Goal: Task Accomplishment & Management: Use online tool/utility

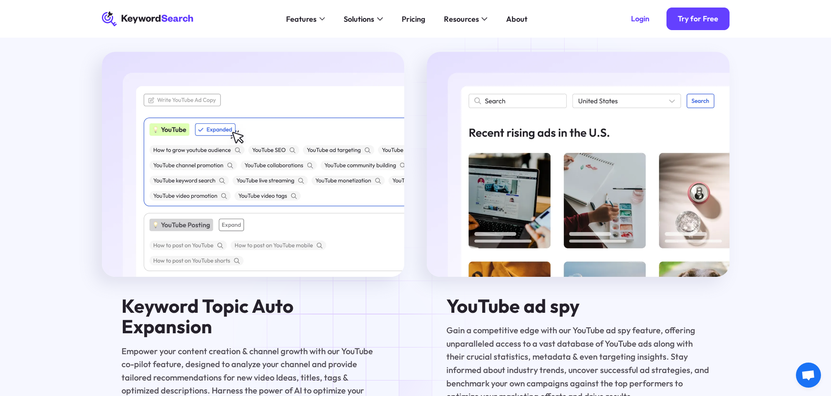
scroll to position [1904, 0]
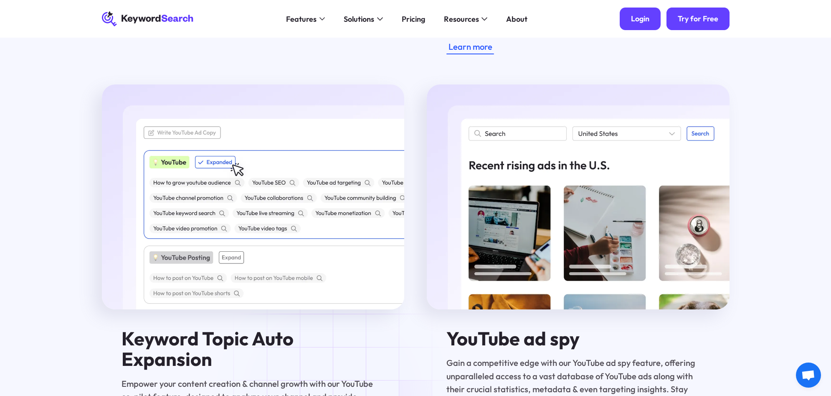
click at [640, 20] on div "Login" at bounding box center [640, 19] width 18 height 10
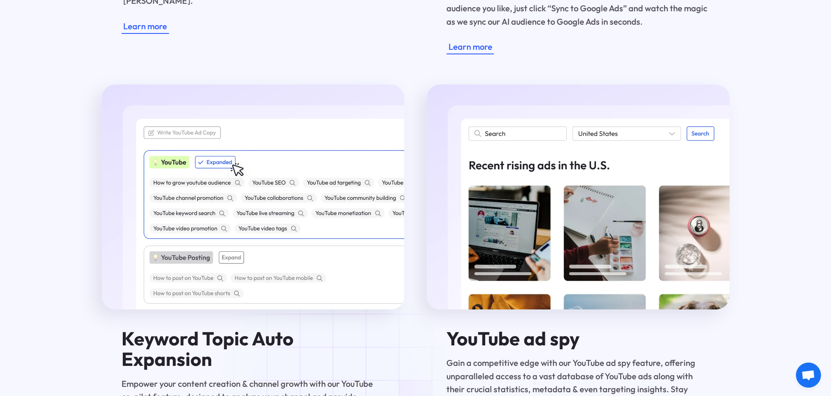
scroll to position [1905, 0]
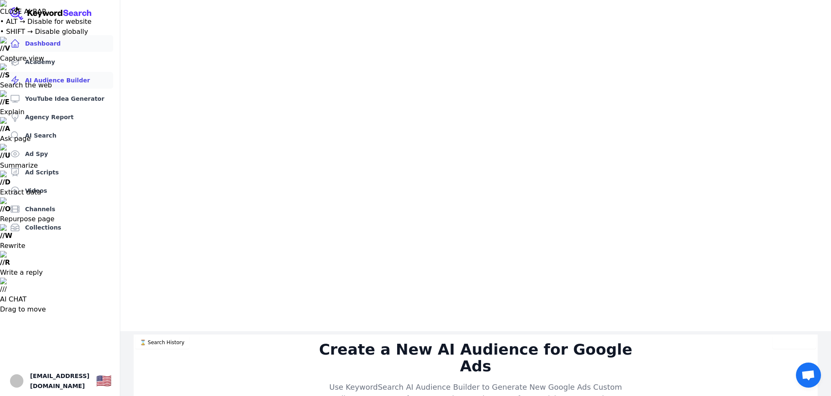
click at [48, 43] on link "Dashboard" at bounding box center [60, 43] width 107 height 17
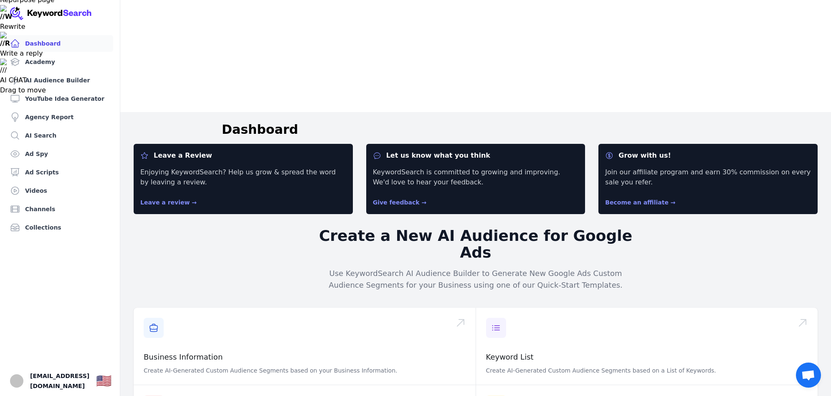
scroll to position [229, 0]
